Goal: Find contact information: Find contact information

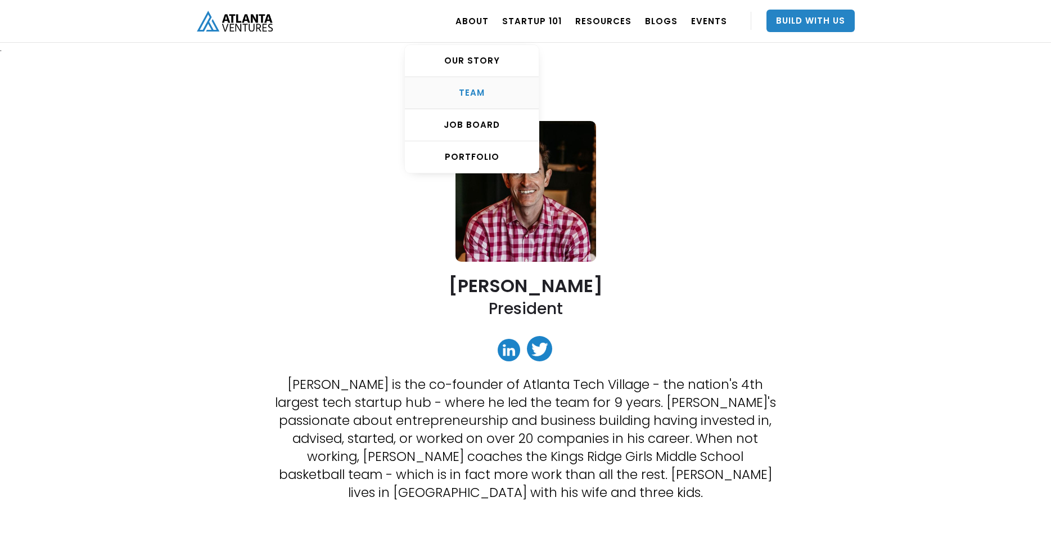
click at [480, 96] on div "TEAM" at bounding box center [472, 92] width 134 height 11
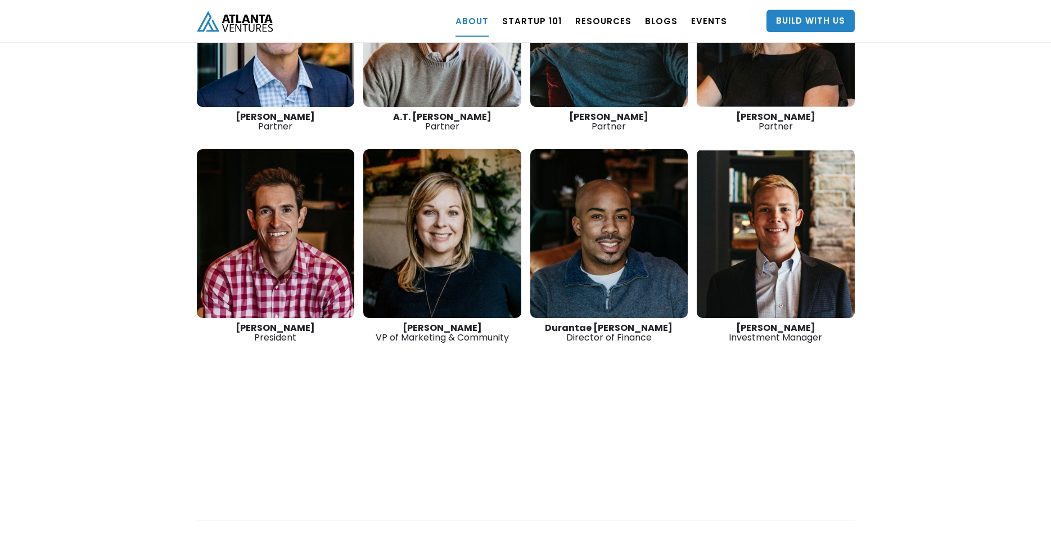
scroll to position [1769, 0]
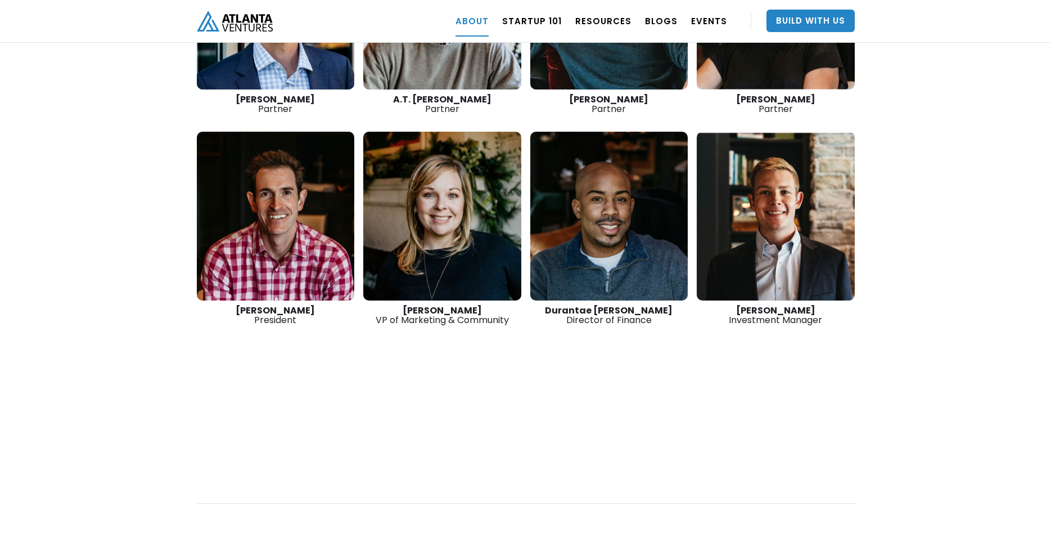
click at [263, 204] on link at bounding box center [276, 216] width 158 height 169
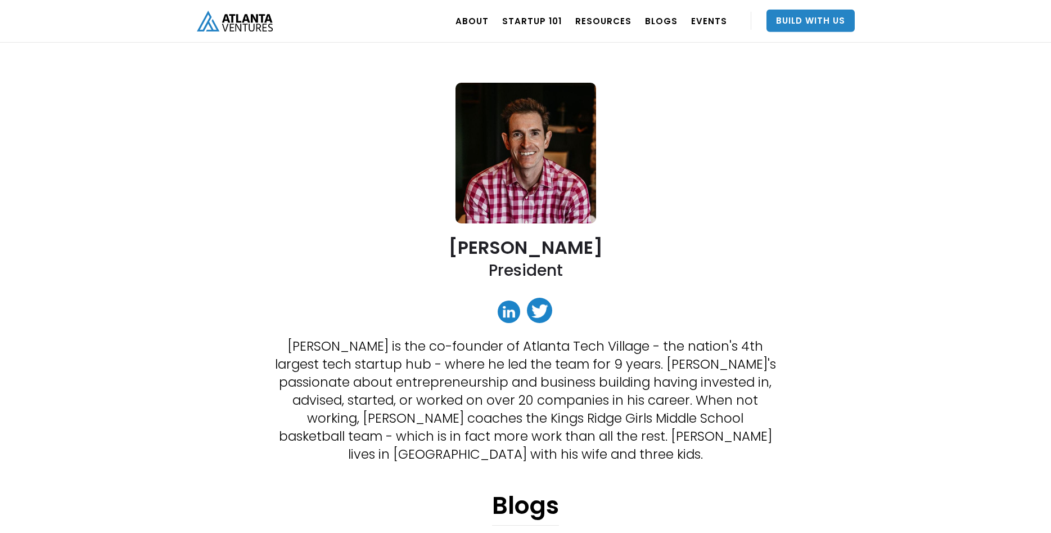
scroll to position [57, 0]
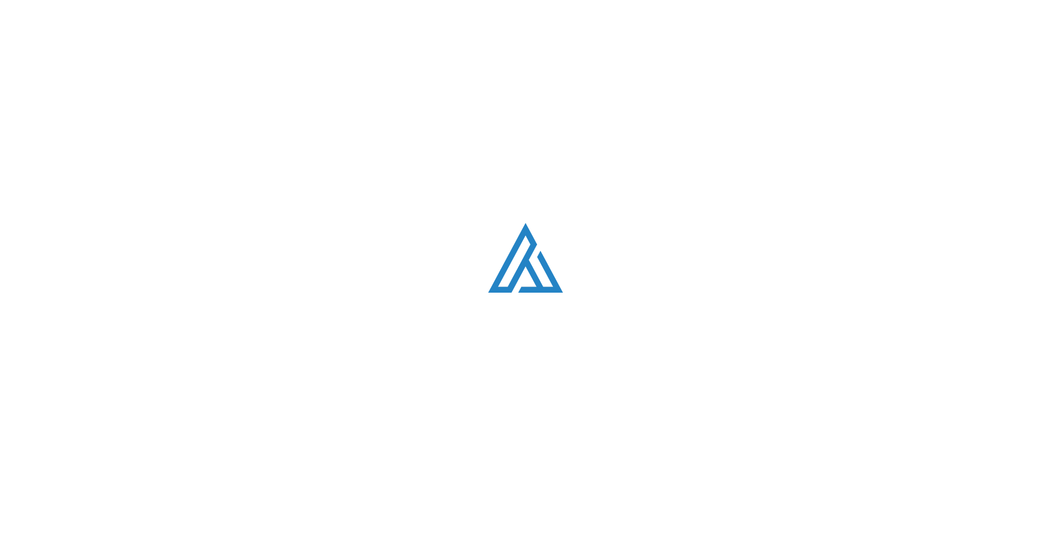
scroll to position [1769, 0]
